Goal: Information Seeking & Learning: Compare options

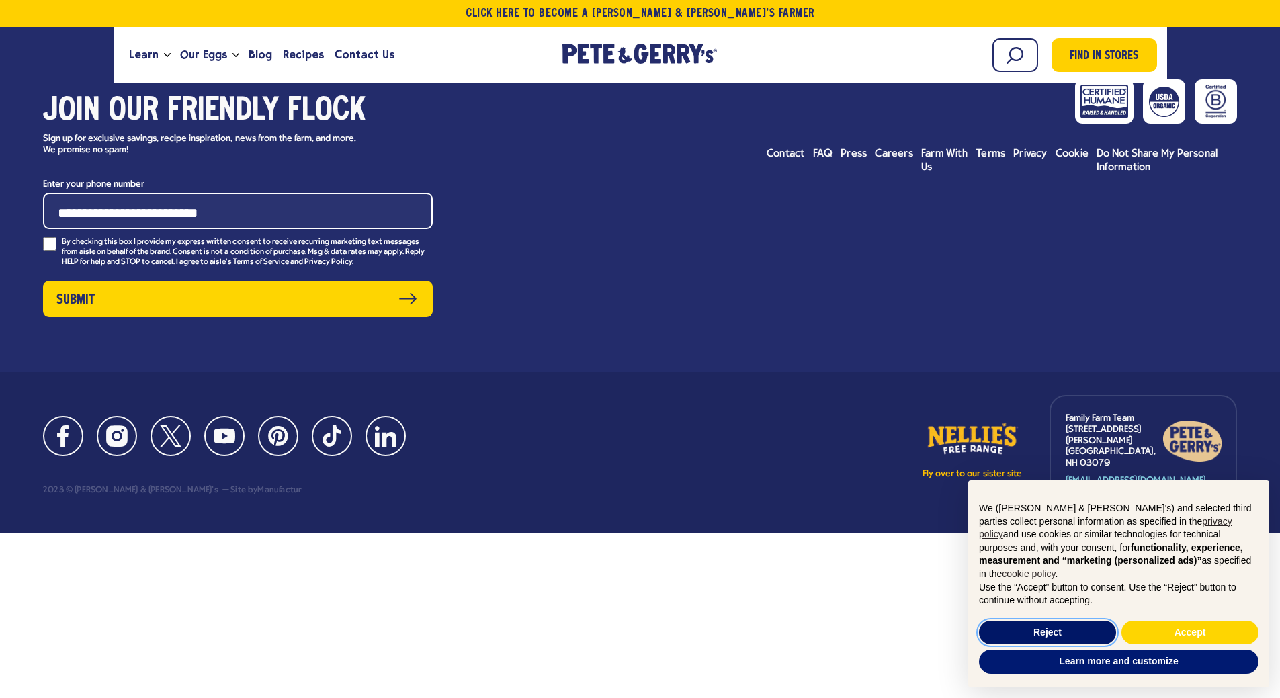
click at [1080, 640] on button "Reject" at bounding box center [1047, 633] width 137 height 24
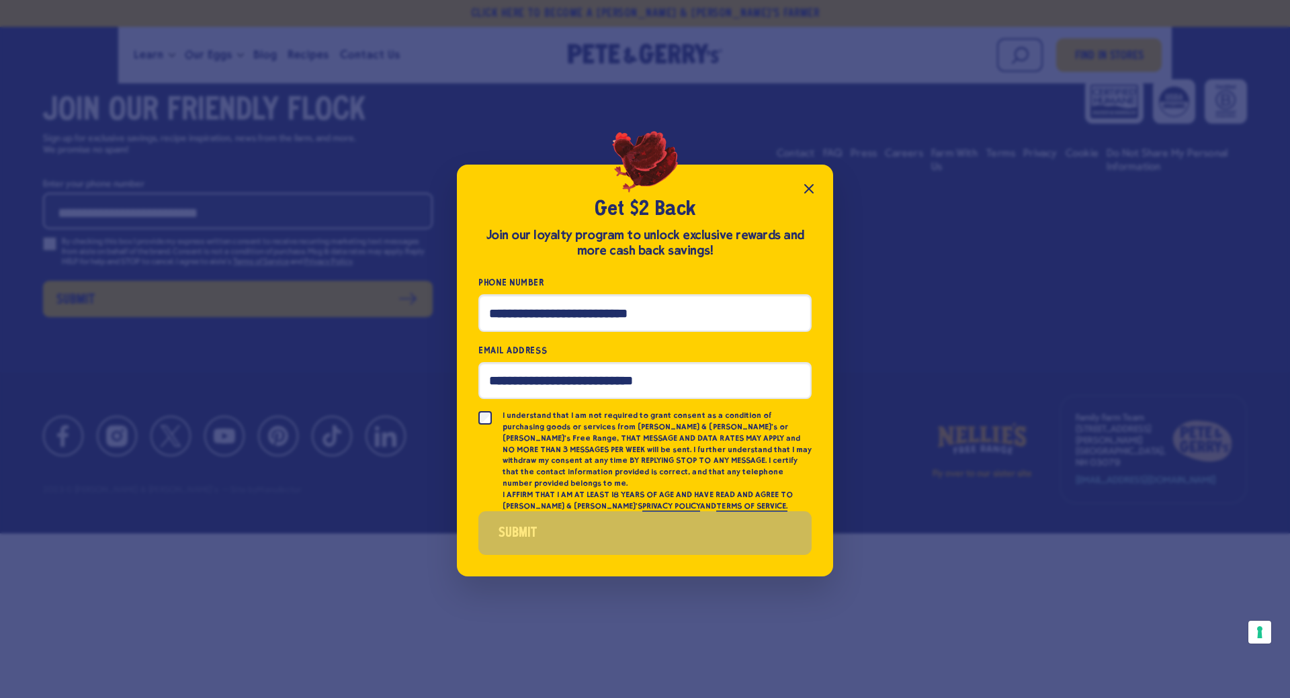
click at [800, 190] on button "Close popup" at bounding box center [809, 188] width 27 height 27
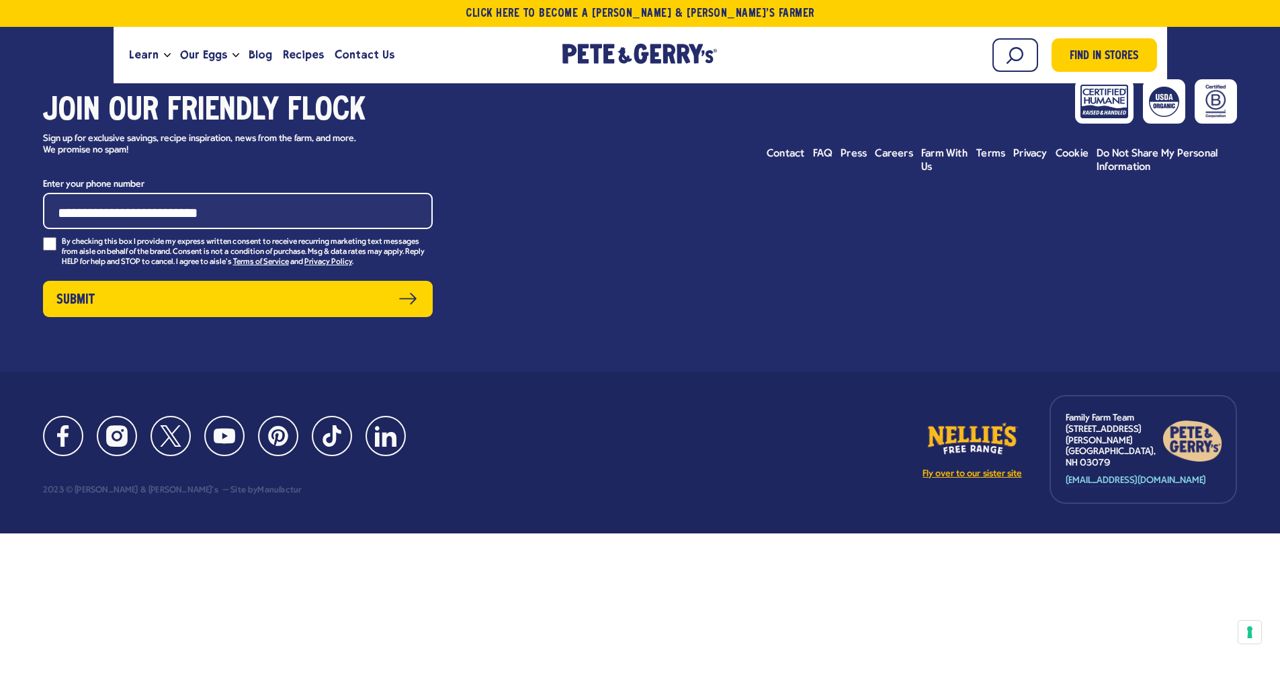
click at [985, 424] on link "Fly over to our sister site" at bounding box center [972, 449] width 101 height 59
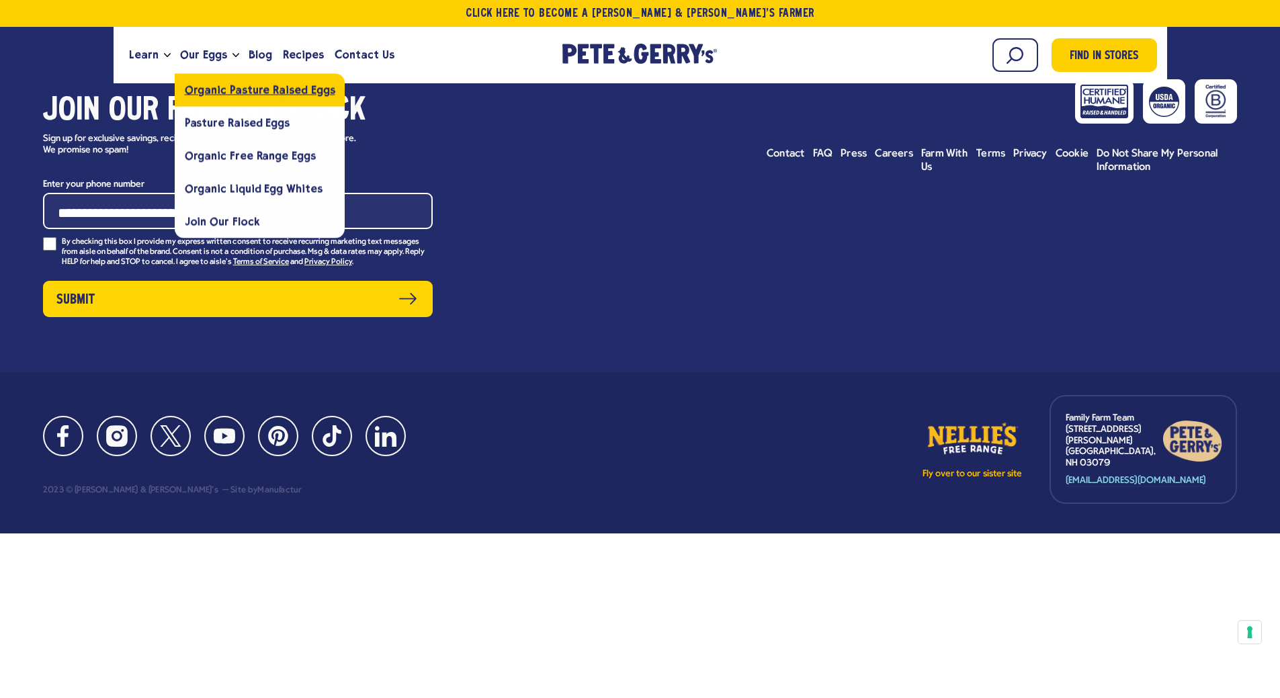
click at [225, 94] on span "Organic Pasture Raised Eggs" at bounding box center [260, 89] width 151 height 13
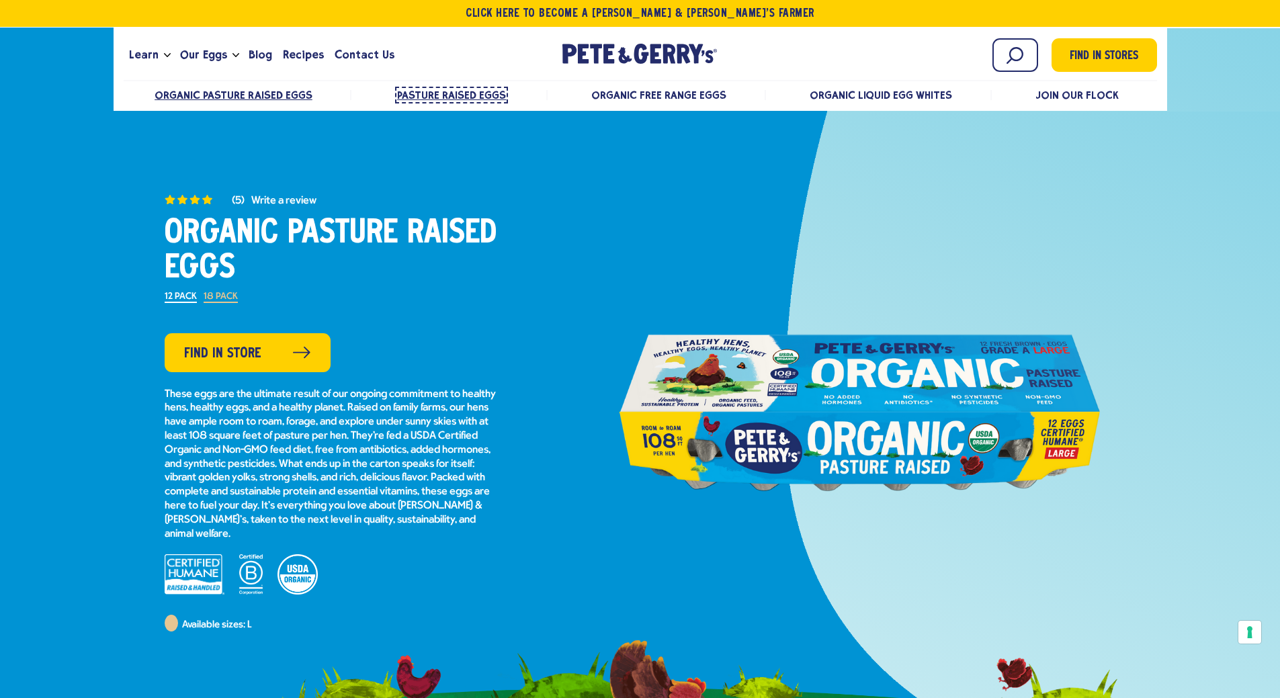
click at [445, 91] on span "Pasture Raised Eggs" at bounding box center [451, 95] width 109 height 13
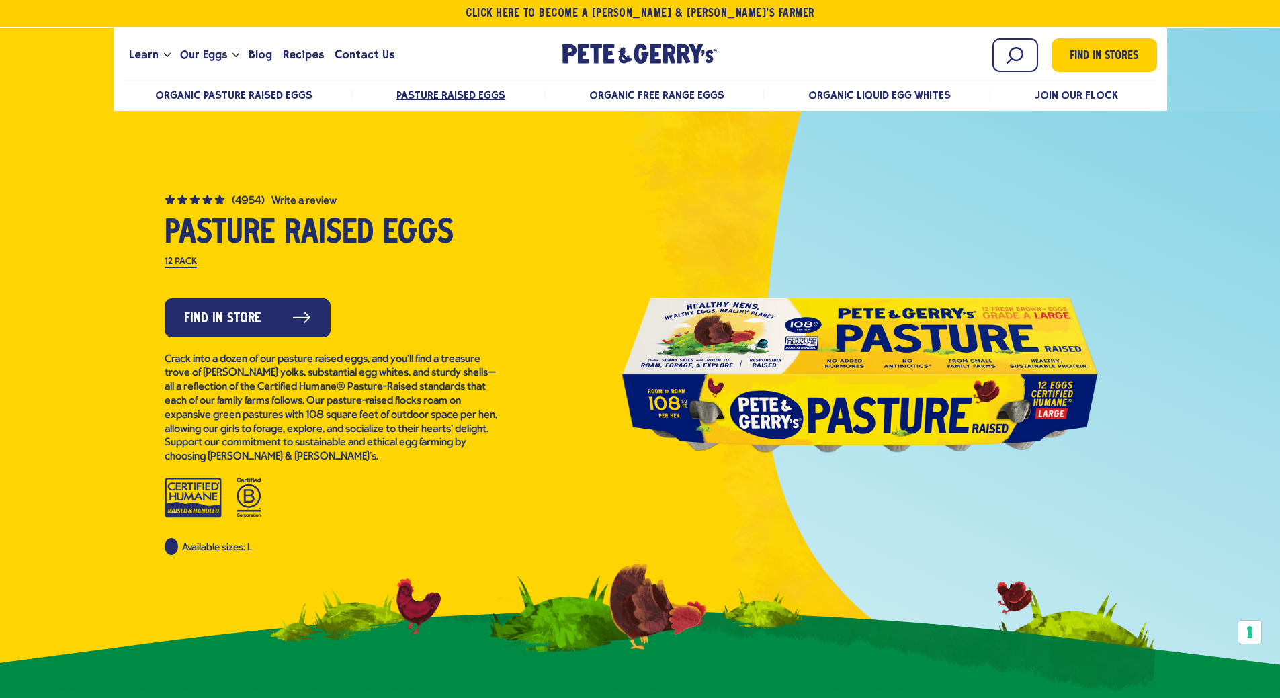
click at [669, 102] on ul "Organic Pasture Raised Eggs Pasture Raised Eggs Organic Free Range Eggs Organic…" at bounding box center [641, 95] width 1034 height 28
click at [668, 98] on span "Organic Free Range Eggs" at bounding box center [656, 95] width 135 height 13
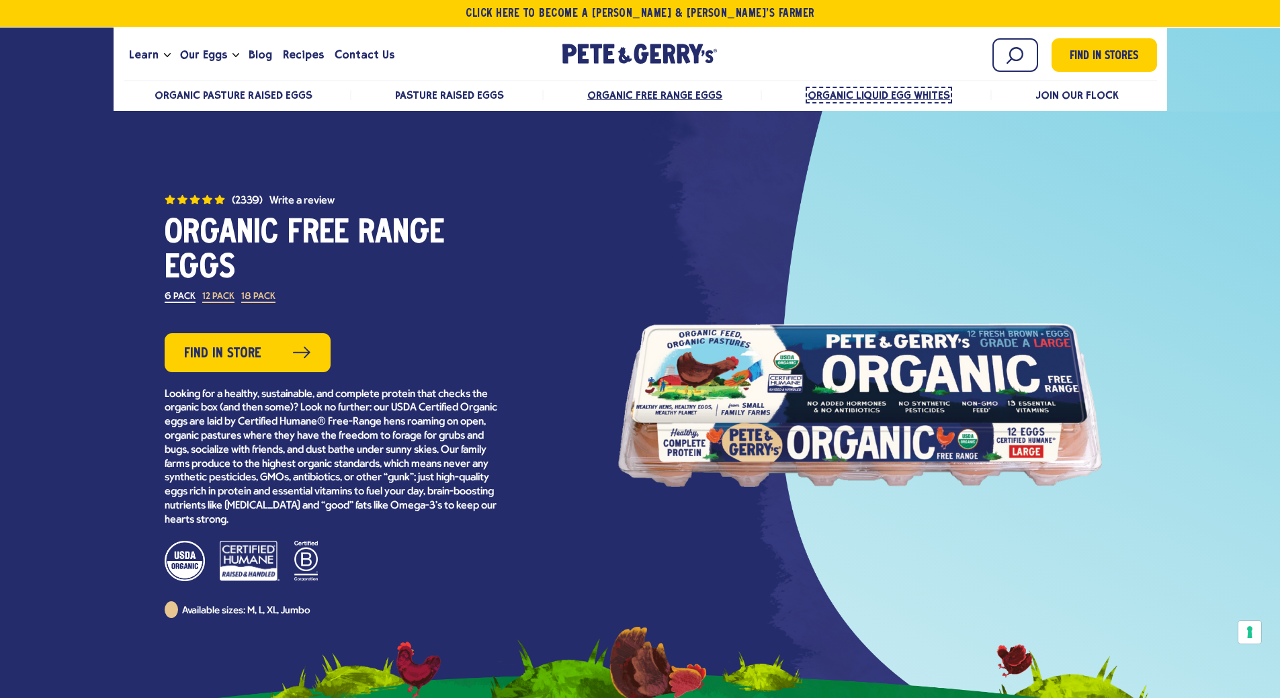
click at [864, 89] on span "Organic Liquid Egg Whites" at bounding box center [879, 95] width 143 height 13
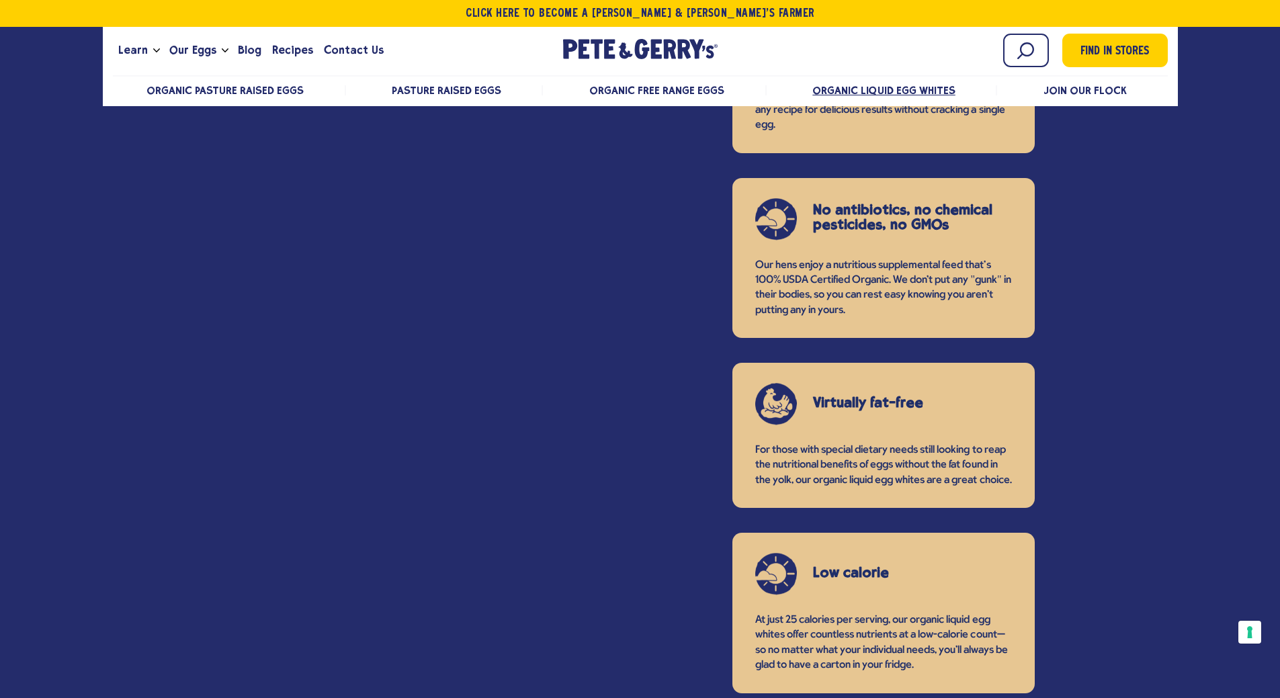
scroll to position [1546, 0]
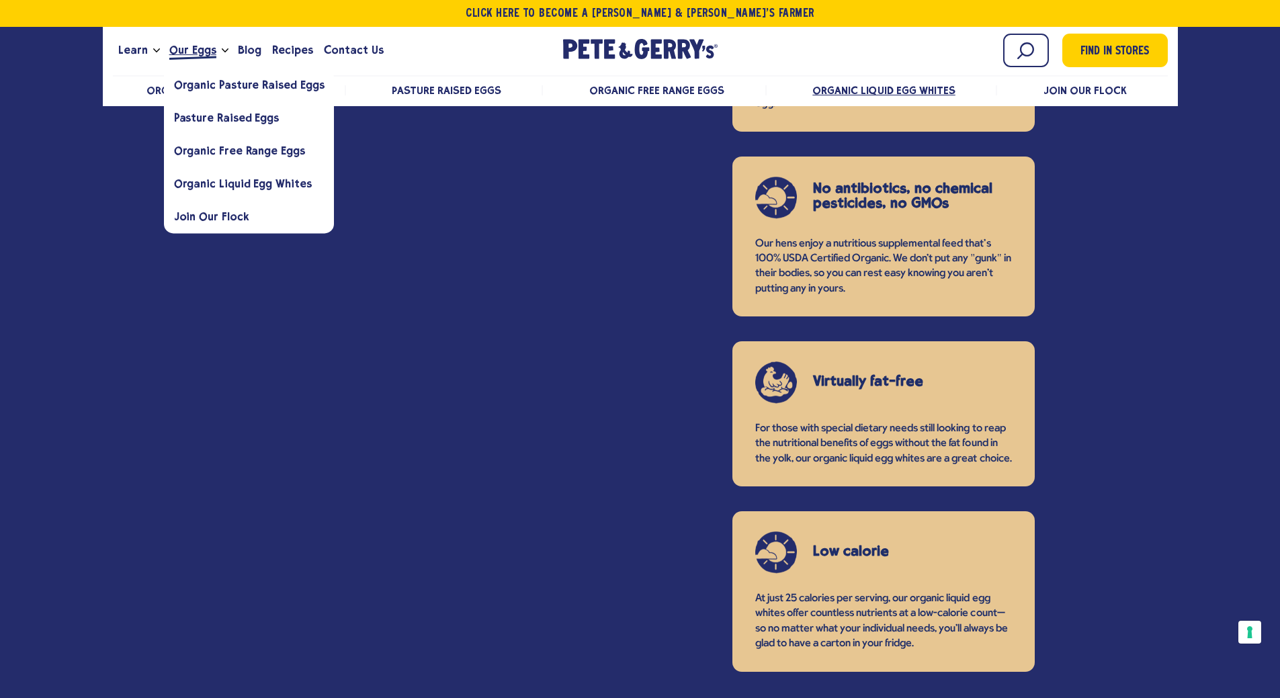
click at [197, 44] on span "Our Eggs" at bounding box center [192, 50] width 47 height 17
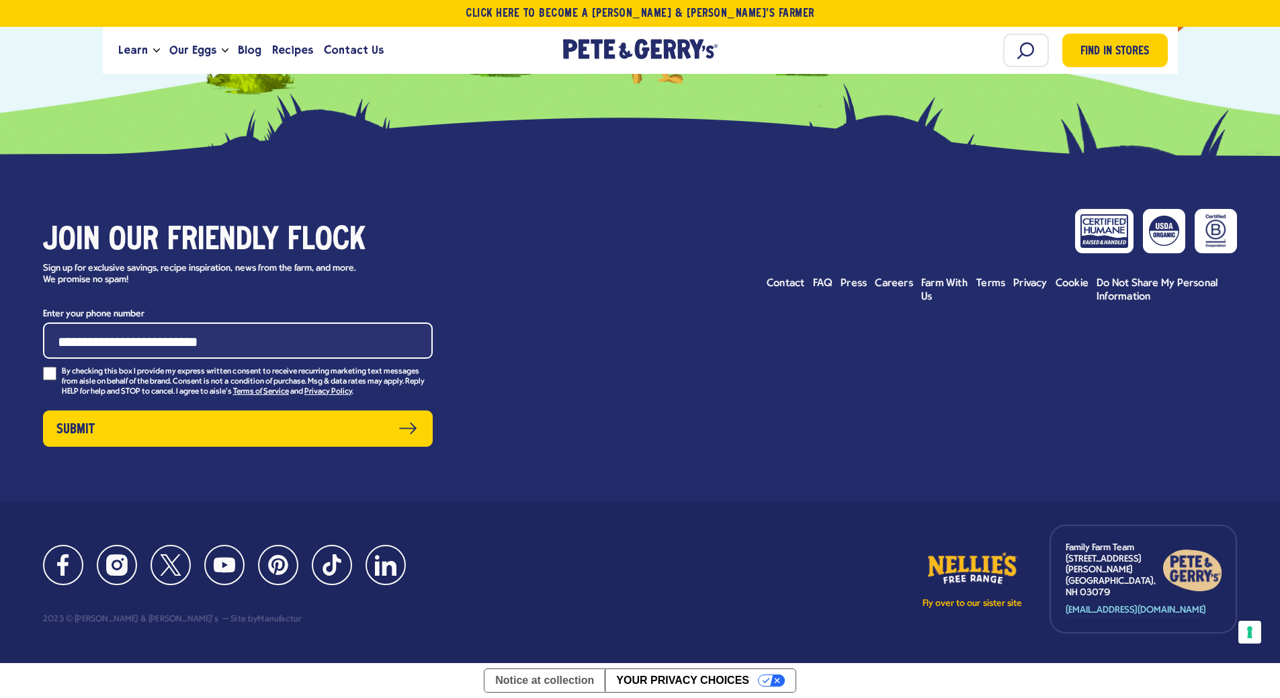
scroll to position [4392, 0]
click at [996, 588] on link "Fly over to our sister site" at bounding box center [972, 579] width 101 height 59
